Goal: Information Seeking & Learning: Learn about a topic

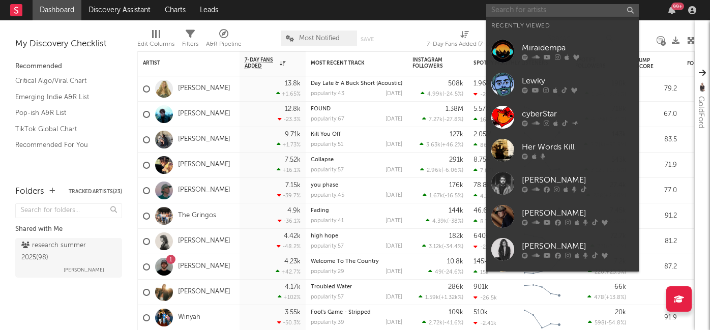
click at [526, 6] on input "text" at bounding box center [562, 10] width 153 height 13
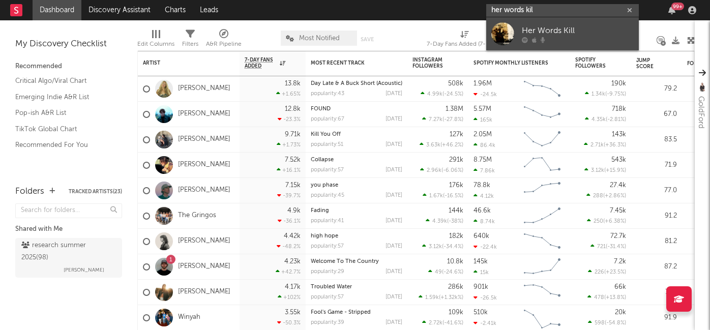
type input "her words kil"
click at [546, 32] on div "Her Words Kill" at bounding box center [578, 30] width 112 height 12
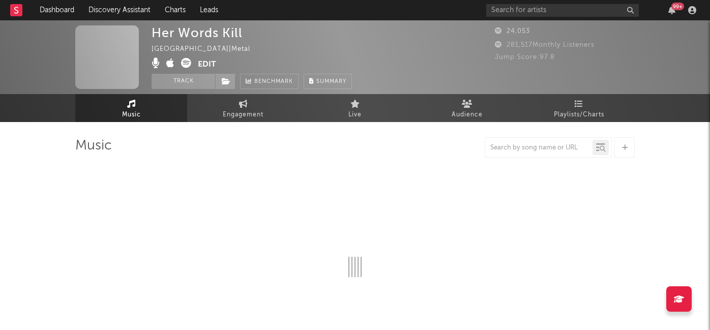
select select "1w"
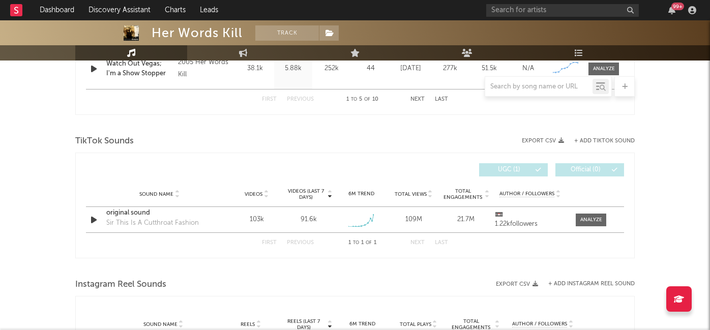
scroll to position [646, 0]
